Goal: Task Accomplishment & Management: Understand process/instructions

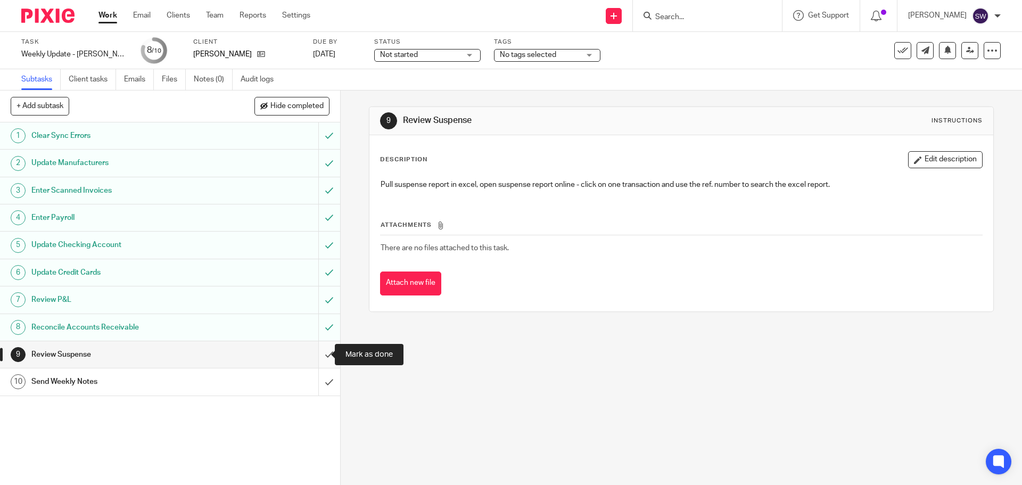
click at [315, 350] on input "submit" at bounding box center [170, 354] width 340 height 27
click at [617, 400] on div "9 Review Suspense Instructions Description Edit description Pull suspense repor…" at bounding box center [681, 287] width 681 height 394
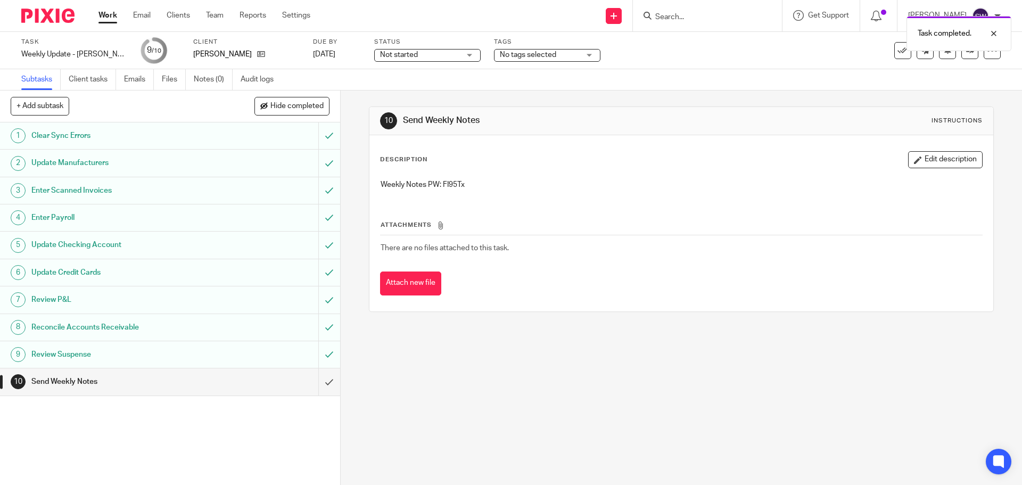
click at [461, 181] on p "Weekly Notes PW: FI95Tx" at bounding box center [681, 184] width 601 height 11
click at [460, 181] on p "Weekly Notes PW: FI95Tx" at bounding box center [681, 184] width 601 height 11
click at [468, 185] on p "Weekly Notes PW: FI95Tx" at bounding box center [681, 184] width 601 height 11
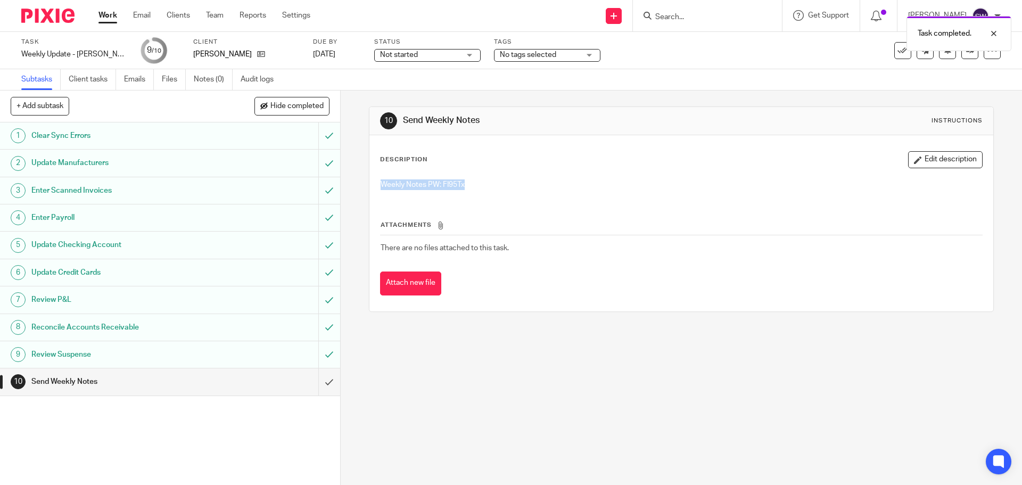
click at [478, 183] on p "Weekly Notes PW: FI95Tx" at bounding box center [681, 184] width 601 height 11
drag, startPoint x: 482, startPoint y: 188, endPoint x: 484, endPoint y: 196, distance: 8.3
click at [482, 188] on p "Weekly Notes PW: FI95Tx" at bounding box center [681, 184] width 601 height 11
click at [484, 184] on p "Weekly Notes PW: FI95Tx" at bounding box center [681, 184] width 601 height 11
click at [445, 182] on p "Weekly Notes PW: FI95Tx" at bounding box center [681, 184] width 601 height 11
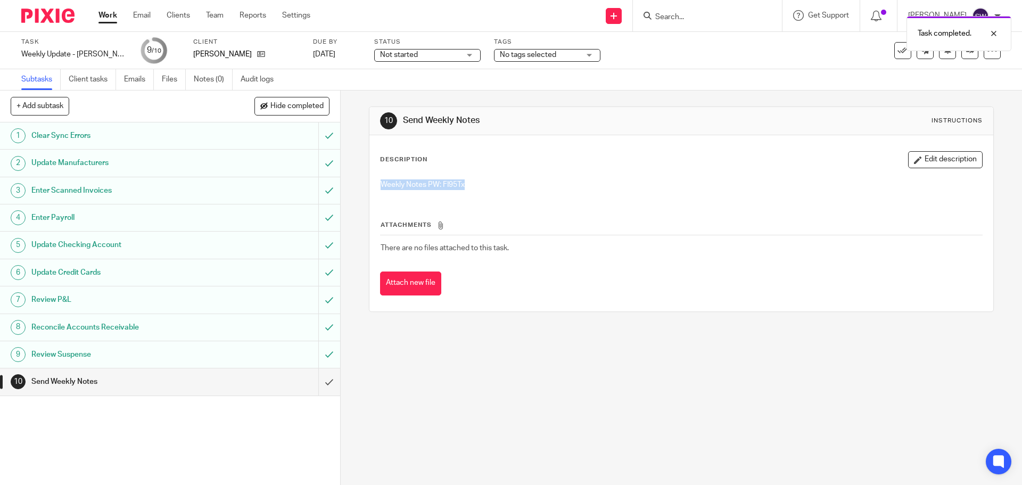
click at [440, 185] on p "Weekly Notes PW: FI95Tx" at bounding box center [681, 184] width 601 height 11
click at [369, 201] on div "Description Edit description Weekly Notes PW: FI95Tx Attachments There are no f…" at bounding box center [680, 223] width 623 height 176
drag, startPoint x: 440, startPoint y: 183, endPoint x: 470, endPoint y: 184, distance: 29.8
click at [470, 184] on p "Weekly Notes PW: FI95Tx" at bounding box center [681, 184] width 601 height 11
copy p "FI95Tx"
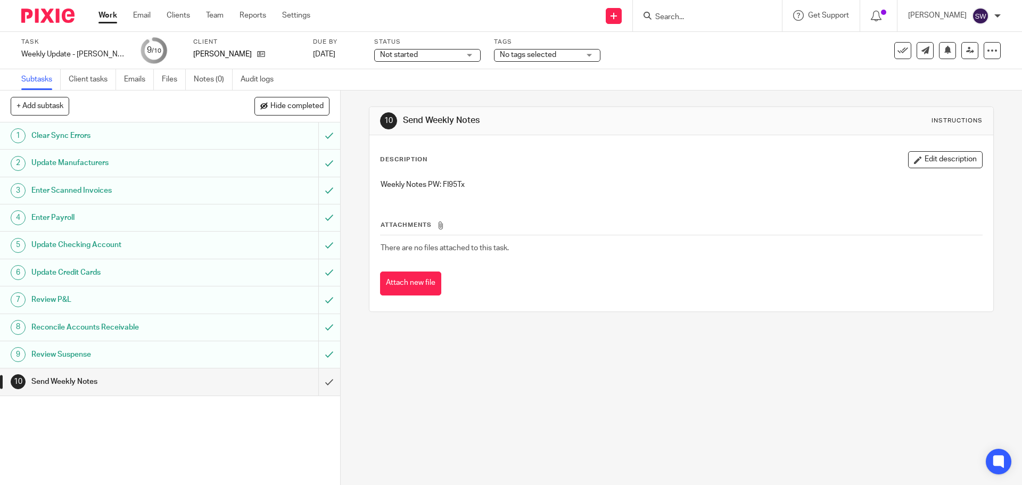
click at [611, 294] on div "Attach new file" at bounding box center [681, 283] width 602 height 24
click at [639, 323] on div "10 Send Weekly Notes Instructions Description Edit description Weekly Notes PW:…" at bounding box center [681, 208] width 624 height 237
